Goal: Transaction & Acquisition: Subscribe to service/newsletter

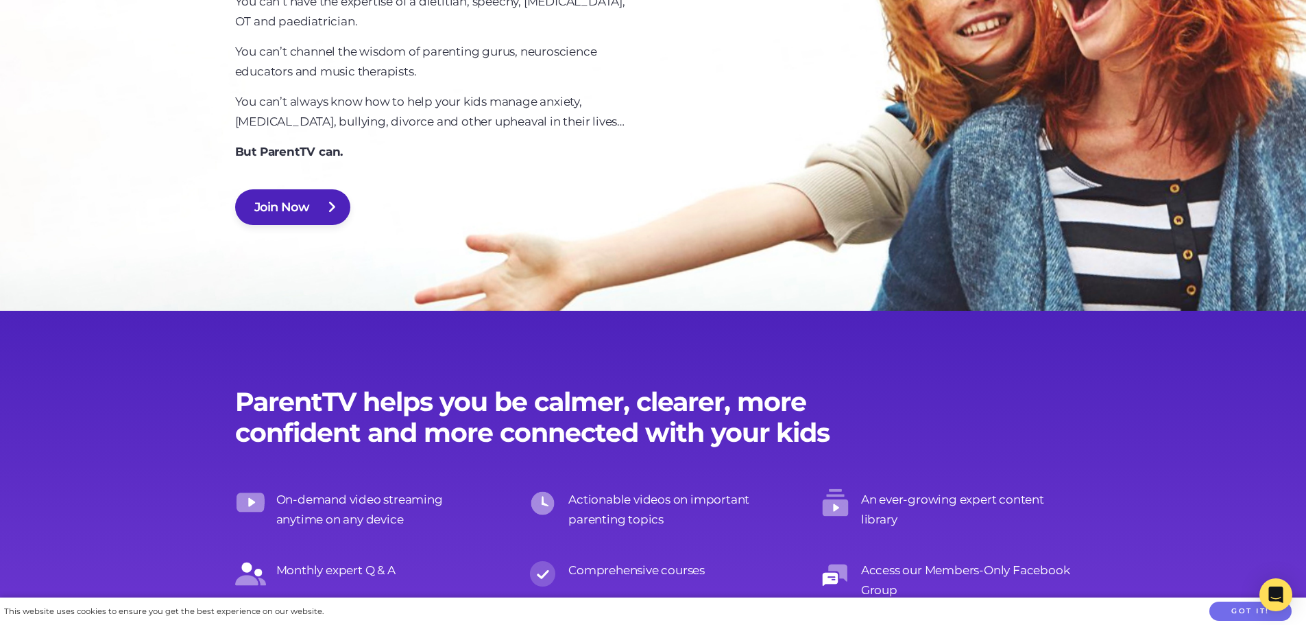
scroll to position [891, 0]
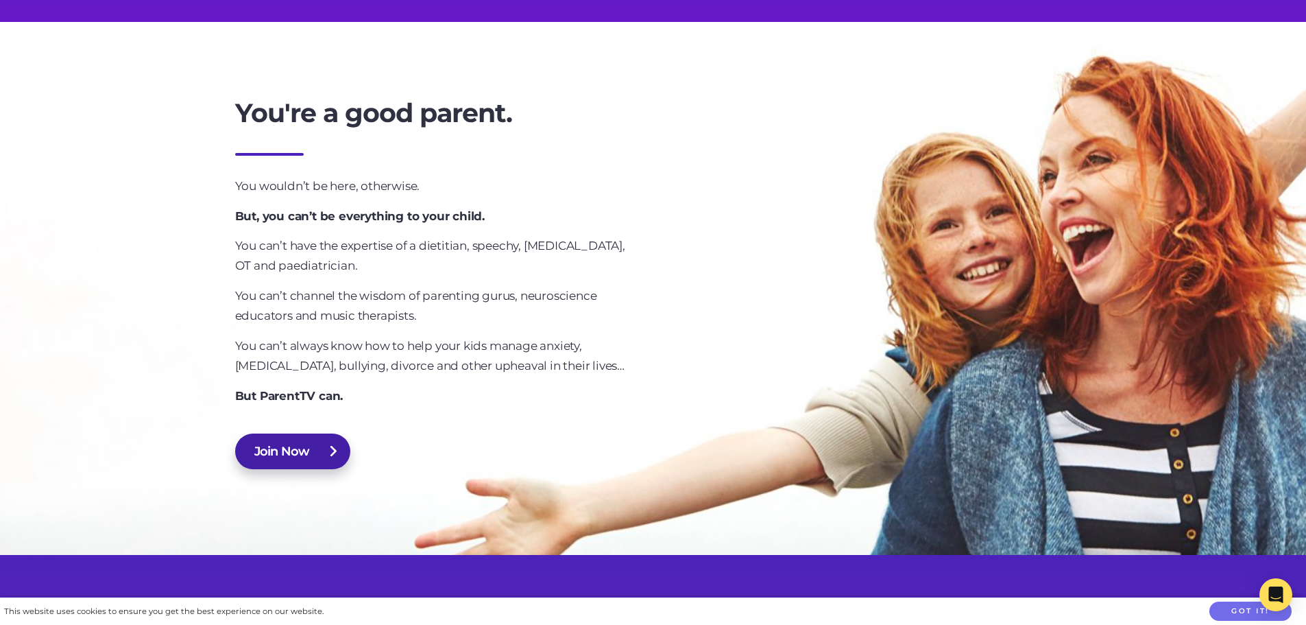
click at [301, 444] on link "Join Now" at bounding box center [293, 451] width 116 height 36
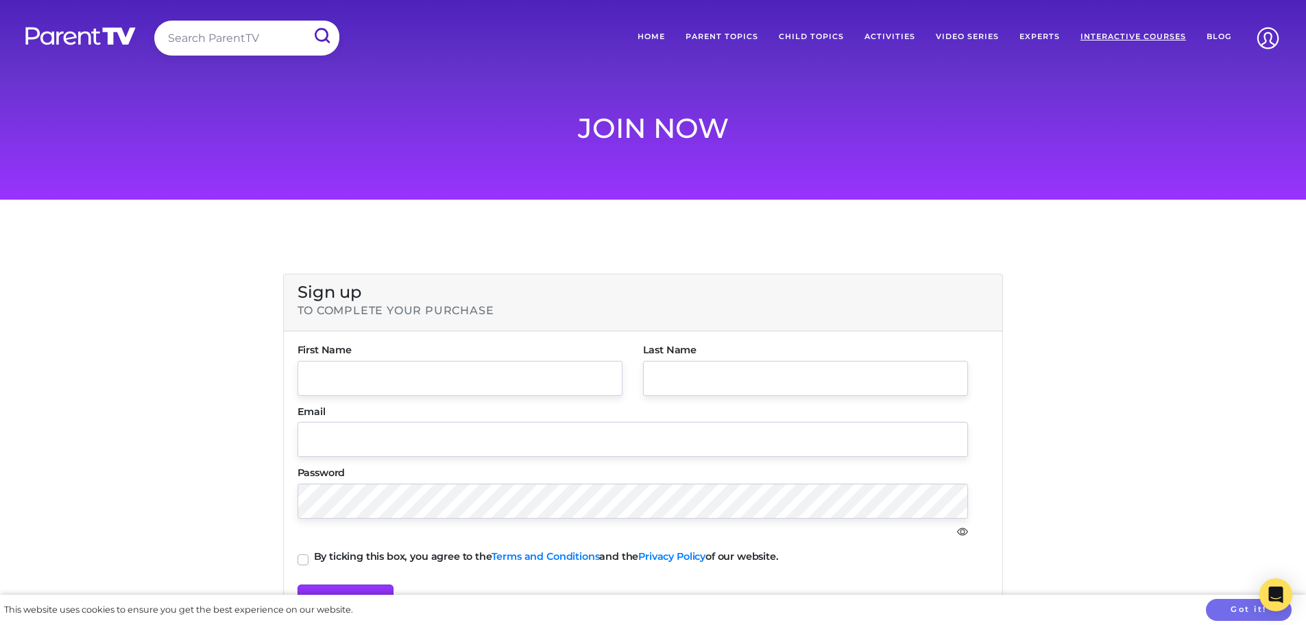
click at [1147, 35] on link "Interactive Courses" at bounding box center [1133, 37] width 126 height 32
